Goal: Check status: Check status

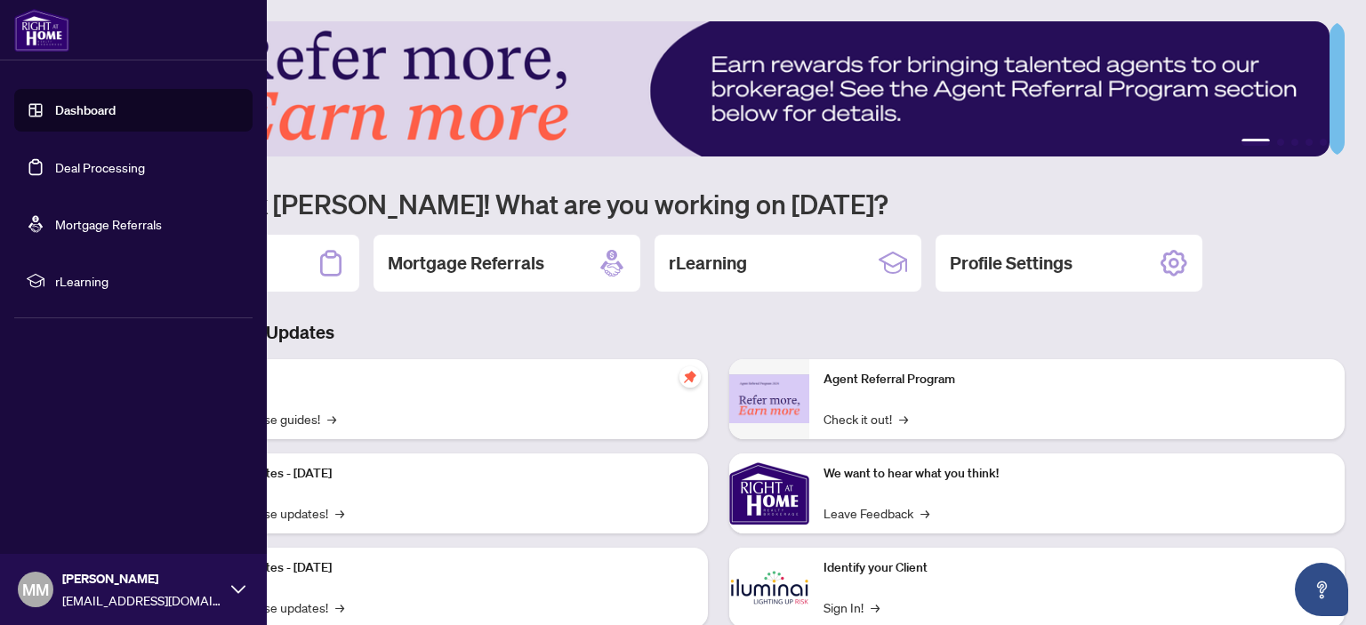
click at [81, 112] on link "Dashboard" at bounding box center [85, 110] width 60 height 16
click at [92, 115] on link "Dashboard" at bounding box center [85, 110] width 60 height 16
click at [70, 110] on link "Dashboard" at bounding box center [85, 110] width 60 height 16
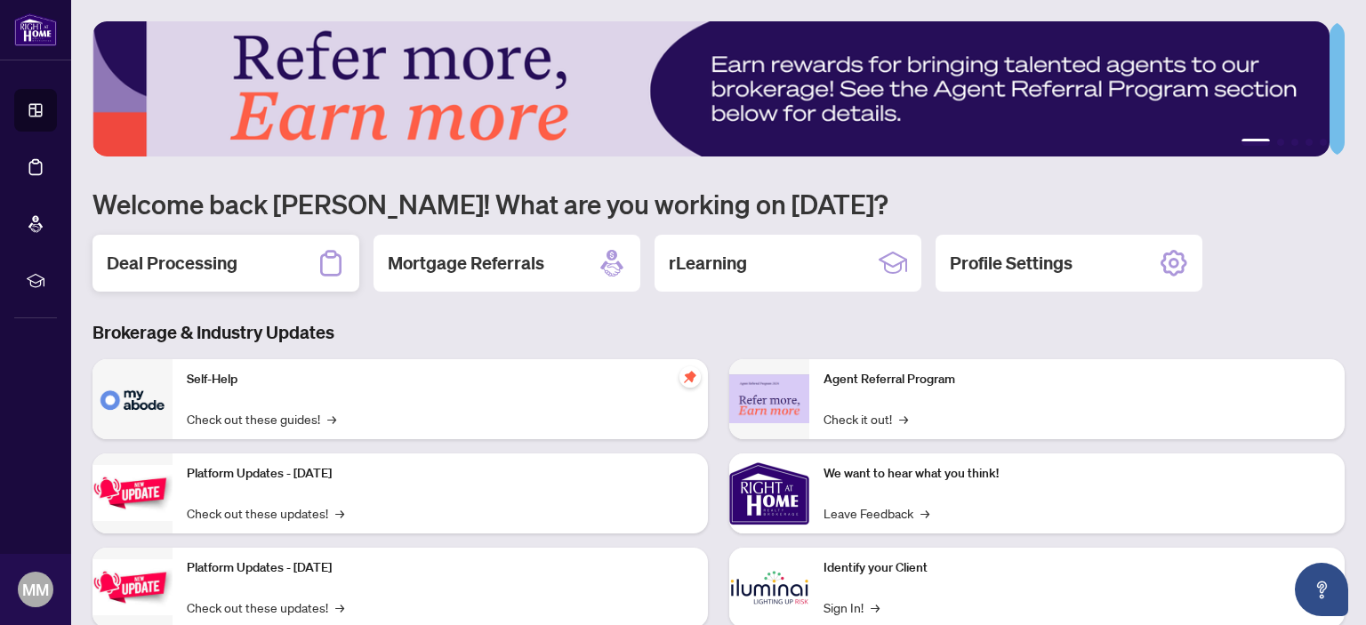
click at [186, 260] on h2 "Deal Processing" at bounding box center [172, 263] width 131 height 25
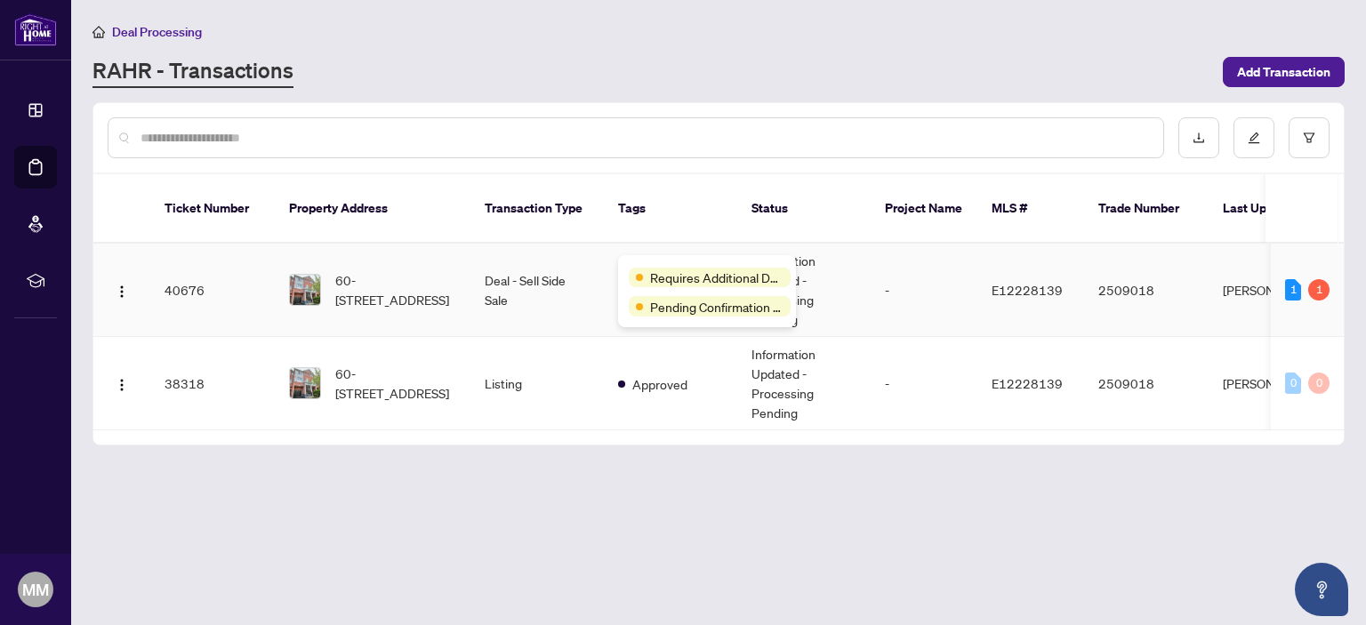
click at [645, 269] on div "Requires Additional Docs" at bounding box center [710, 278] width 162 height 20
click at [672, 273] on span "Requires Additional Docs" at bounding box center [716, 278] width 133 height 20
click at [675, 309] on span "Pending Confirmation of Closing" at bounding box center [716, 307] width 133 height 20
click at [521, 256] on td "Deal - Sell Side Sale" at bounding box center [536, 290] width 133 height 93
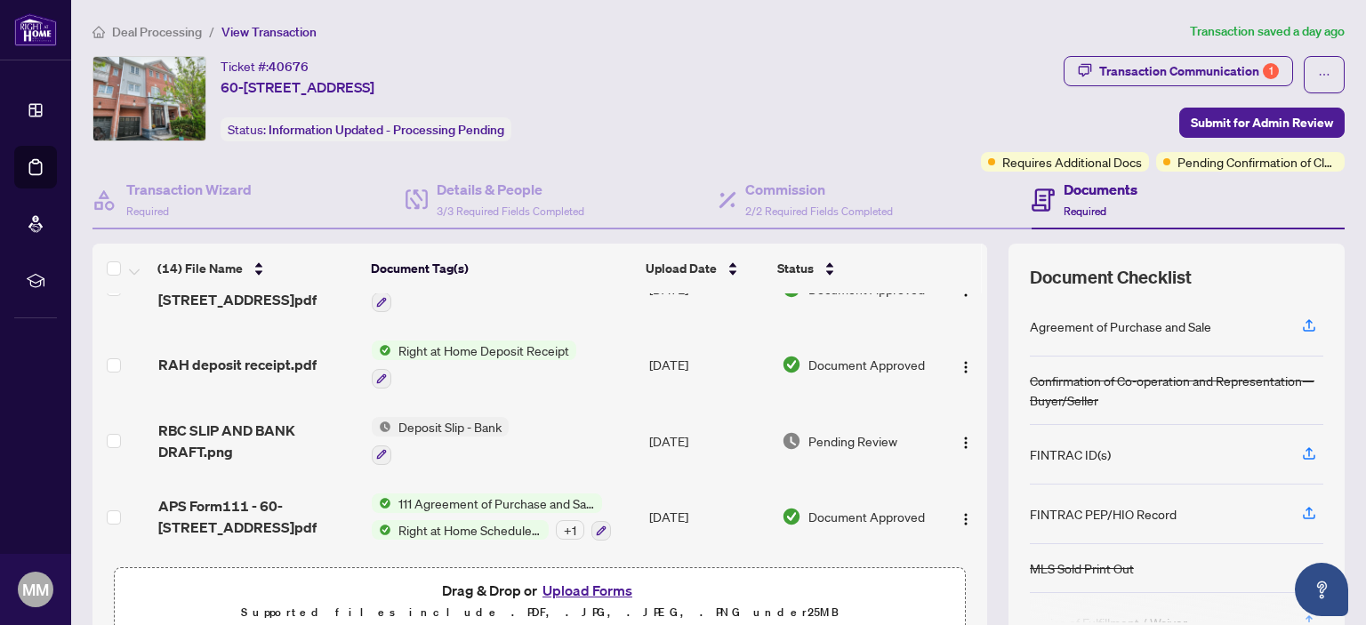
scroll to position [683, 0]
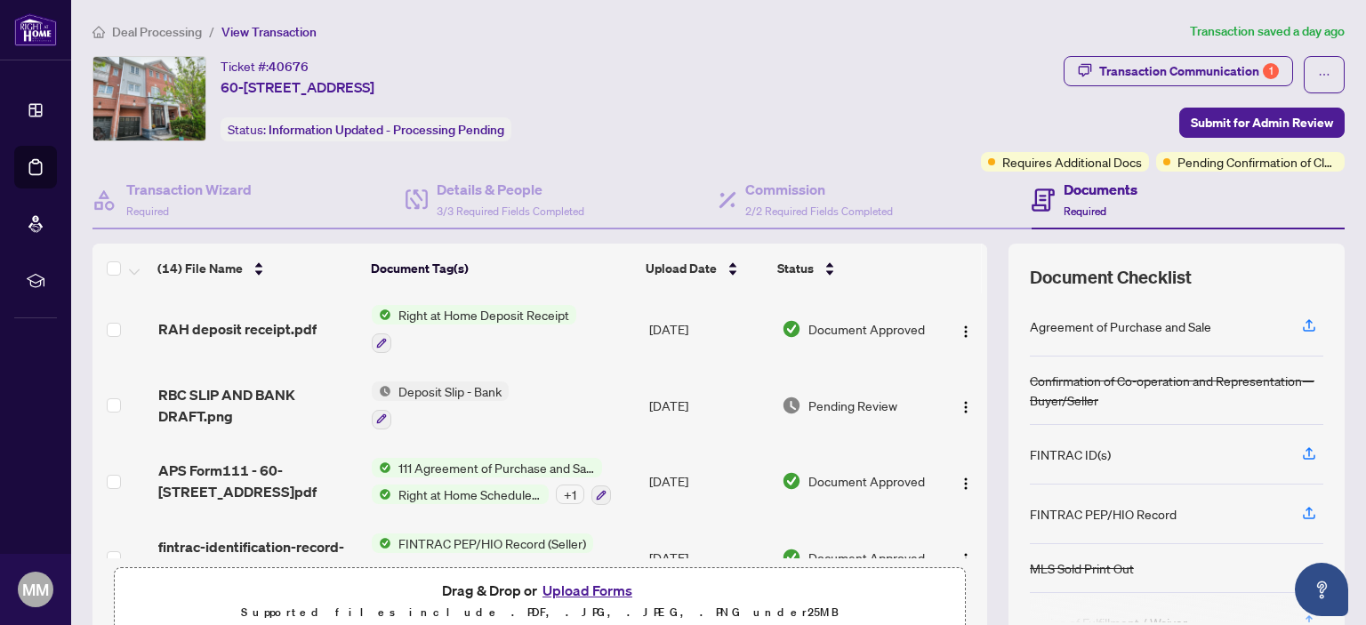
click at [421, 381] on span "Deposit Slip - Bank" at bounding box center [449, 391] width 117 height 20
click at [526, 394] on td "Deposit Slip - Bank" at bounding box center [503, 405] width 277 height 76
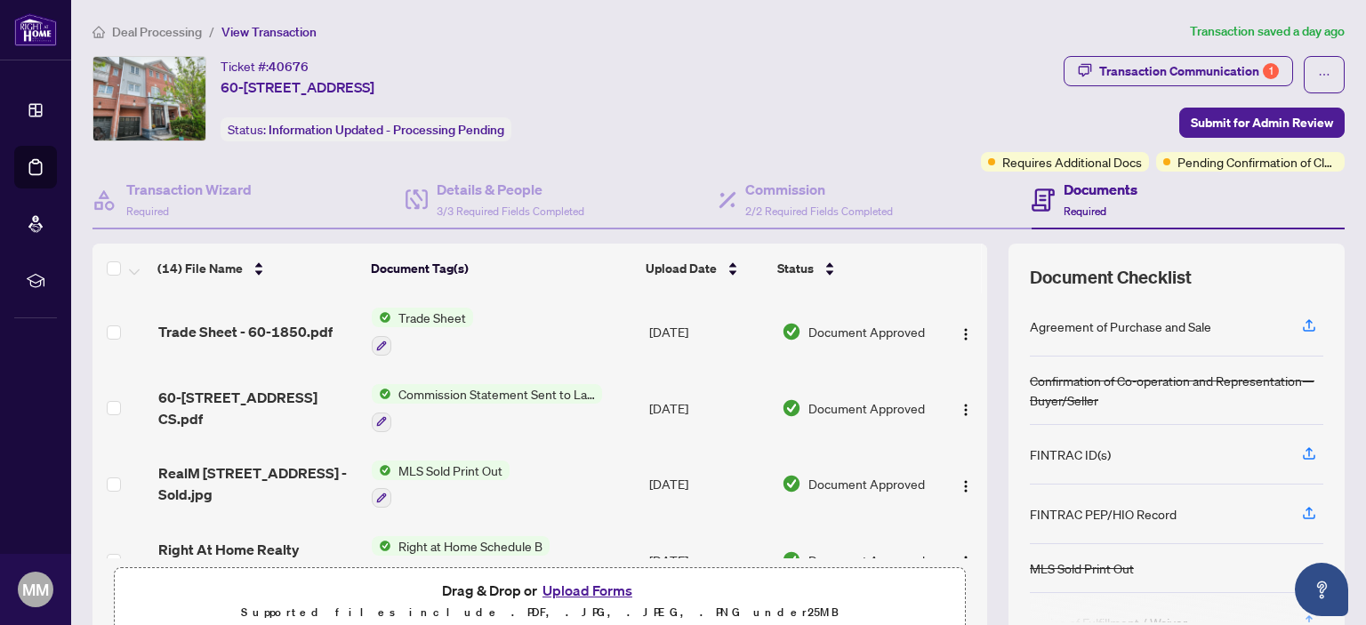
click at [871, 83] on div "Ticket #: 40676 60-[STREET_ADDRESS][PERSON_NAME] Status: Information Updated - …" at bounding box center [532, 98] width 881 height 85
click at [1099, 72] on div "Transaction Communication 1" at bounding box center [1189, 71] width 180 height 28
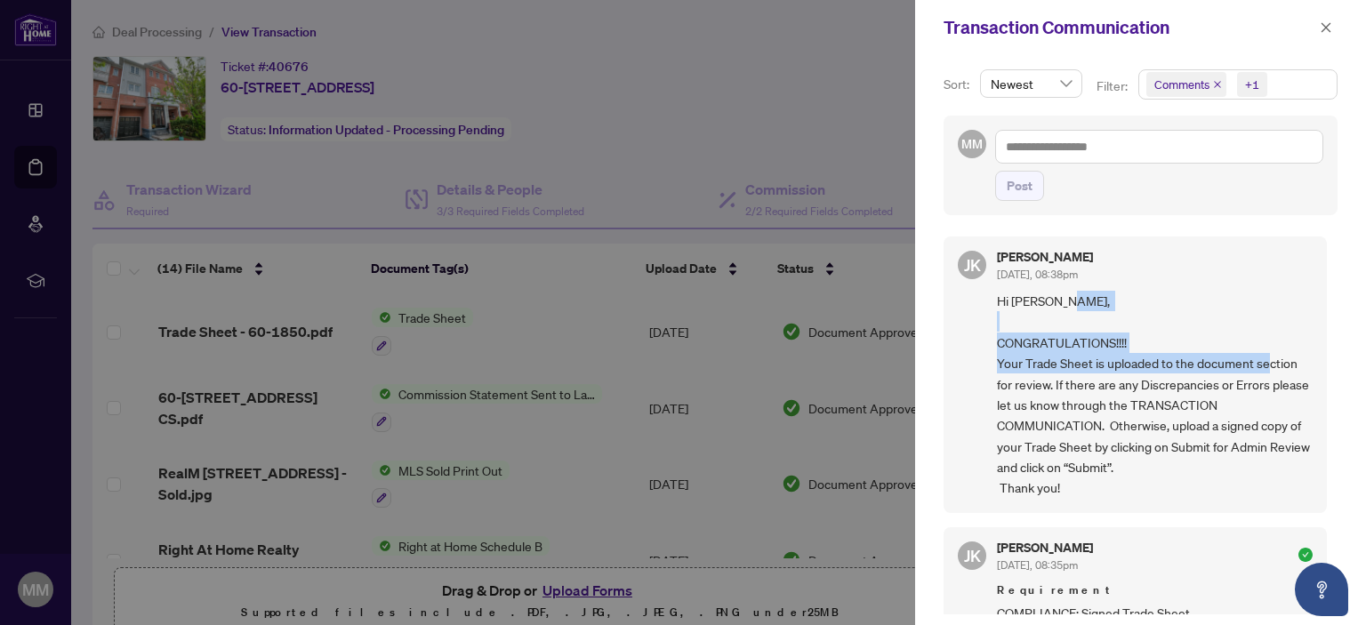
drag, startPoint x: 1332, startPoint y: 298, endPoint x: 1331, endPoint y: 354, distance: 56.0
click at [1331, 354] on div "Sort: Newest Filter: Comments +1 MM Post [PERSON_NAME] [DATE], 08:38pm Hi [PERS…" at bounding box center [1140, 340] width 451 height 570
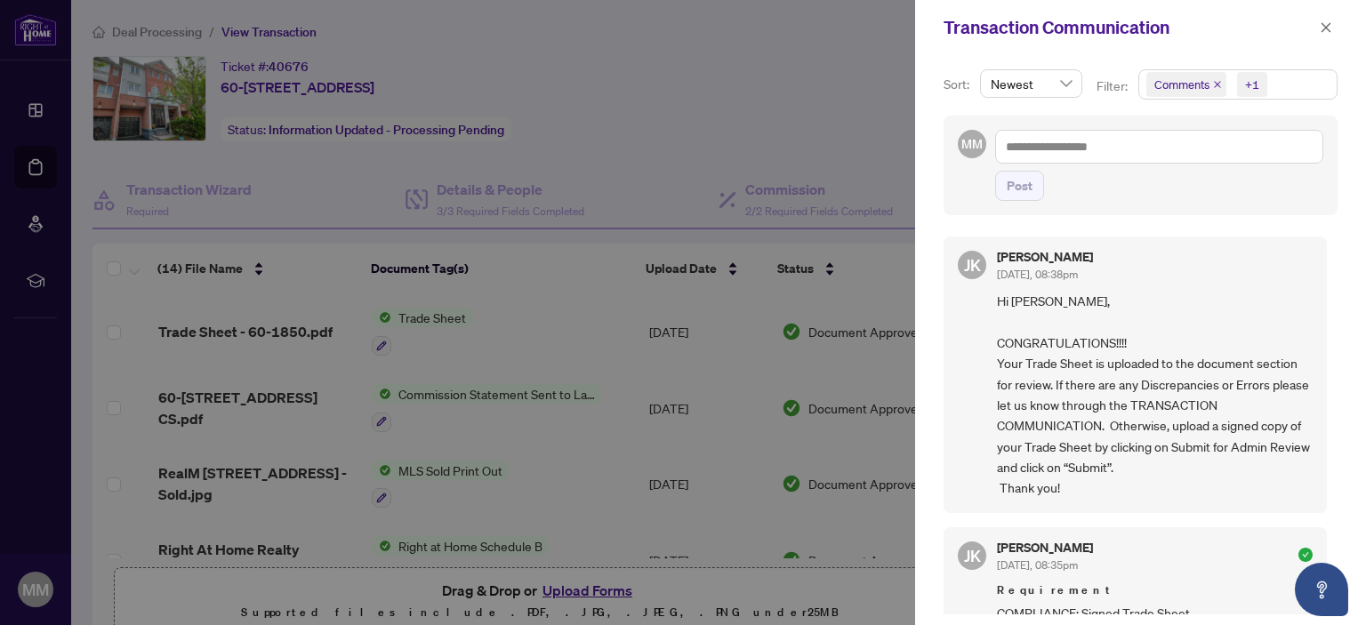
click at [1294, 276] on div "[PERSON_NAME] [DATE], 08:38pm" at bounding box center [1155, 267] width 316 height 33
click at [793, 95] on div at bounding box center [683, 312] width 1366 height 625
click at [1327, 28] on icon "close" at bounding box center [1325, 27] width 12 height 12
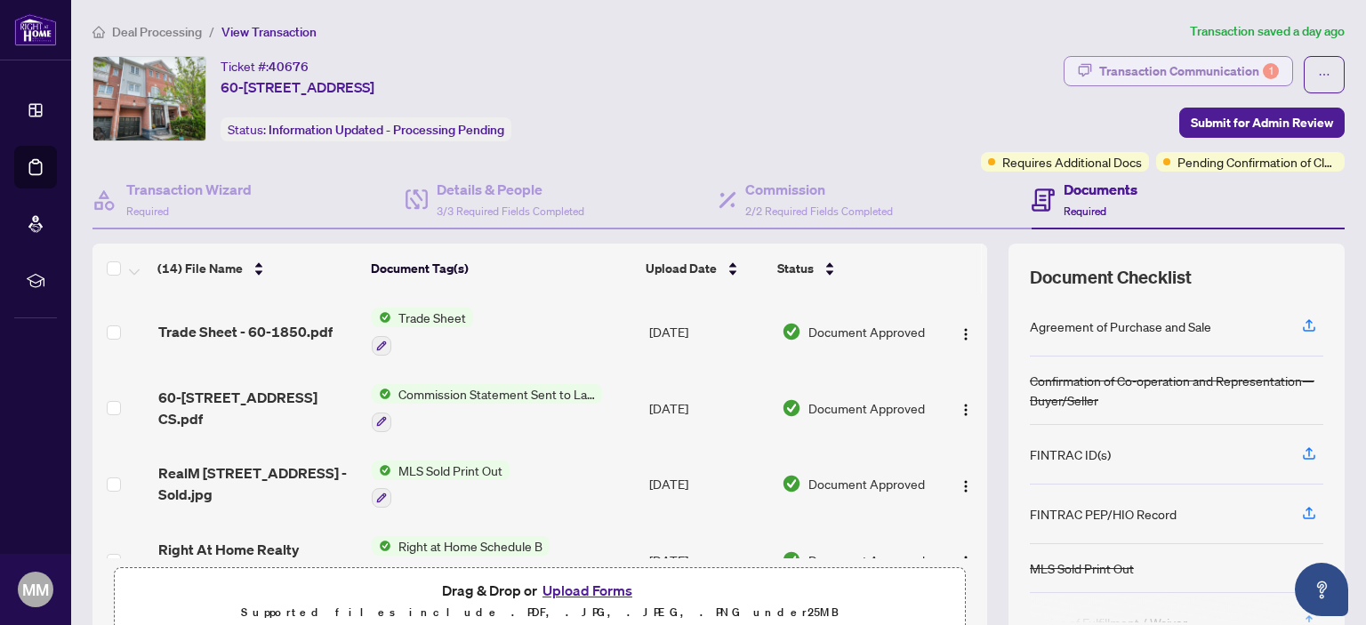
click at [1173, 67] on div "Transaction Communication 1" at bounding box center [1189, 71] width 180 height 28
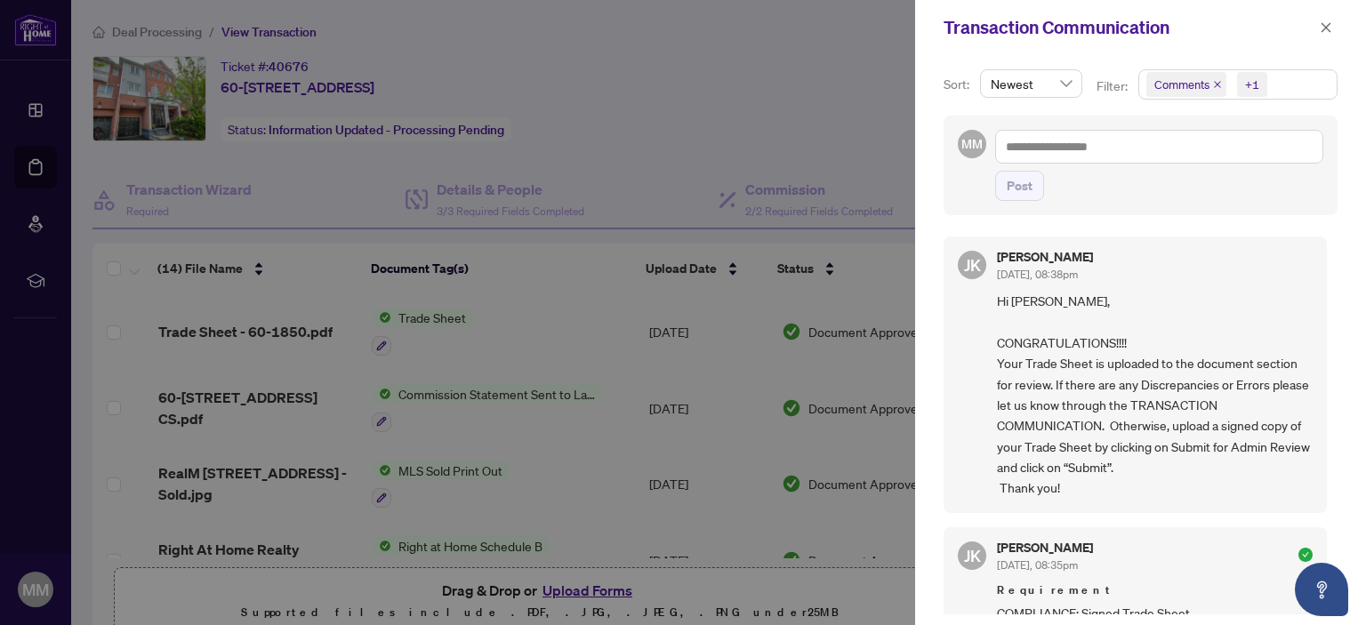
click at [814, 76] on div at bounding box center [683, 312] width 1366 height 625
click at [1324, 28] on icon "close" at bounding box center [1325, 27] width 12 height 12
